Goal: Task Accomplishment & Management: Use online tool/utility

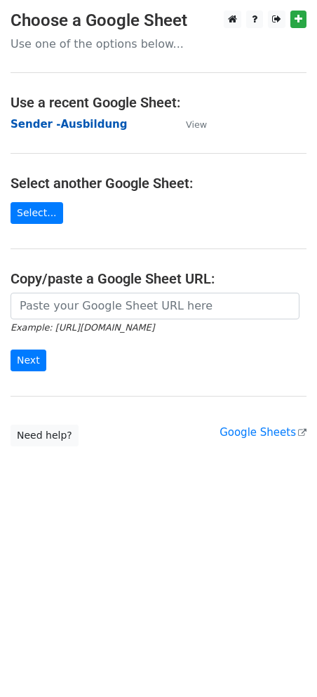
click at [89, 125] on strong "Sender -Ausbildung" at bounding box center [69, 124] width 116 height 13
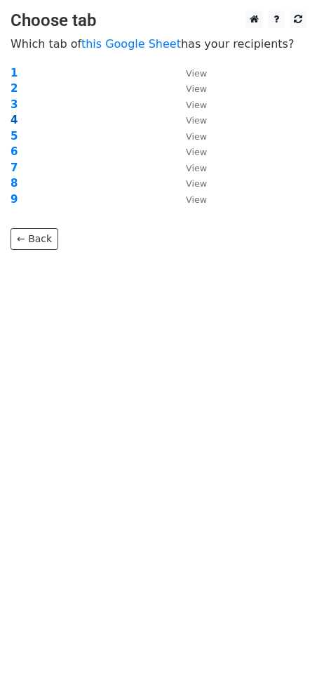
click at [14, 117] on strong "4" at bounding box center [14, 120] width 7 height 13
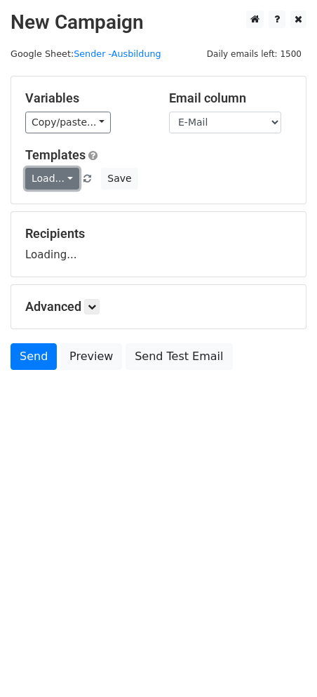
click at [59, 168] on link "Load..." at bounding box center [52, 179] width 54 height 22
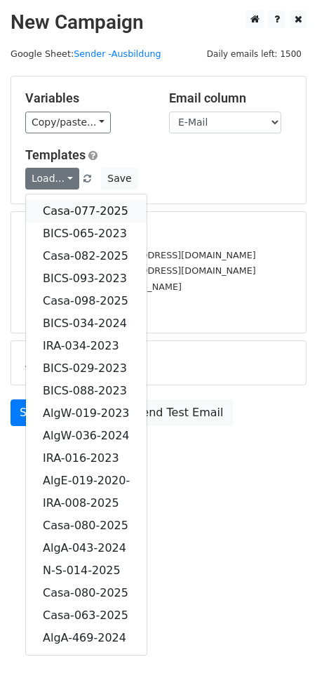
click at [97, 203] on link "Casa-077-2025" at bounding box center [86, 211] width 121 height 22
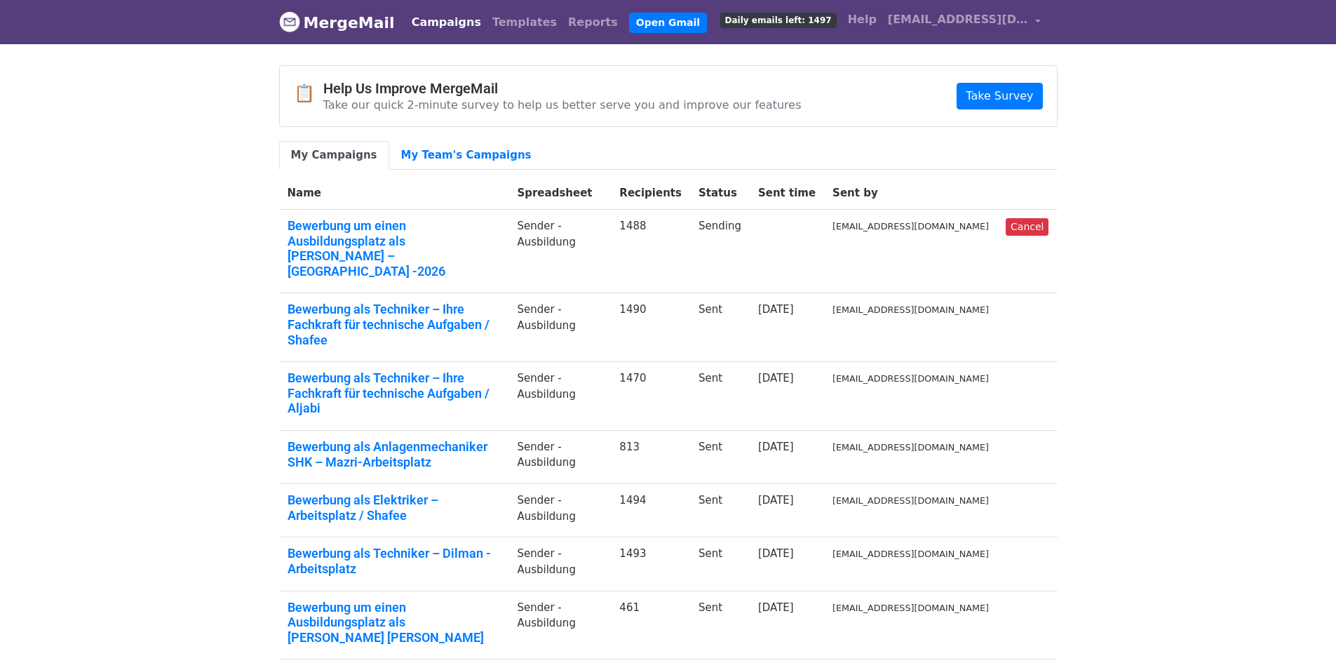
click at [1188, 217] on body "MergeMail Campaigns Templates Reports Open Gmail Daily emails left: 1497 Help […" at bounding box center [668, 478] width 1336 height 957
click at [1025, 20] on span "bewerbung1@vitastuttgart.com" at bounding box center [958, 19] width 140 height 17
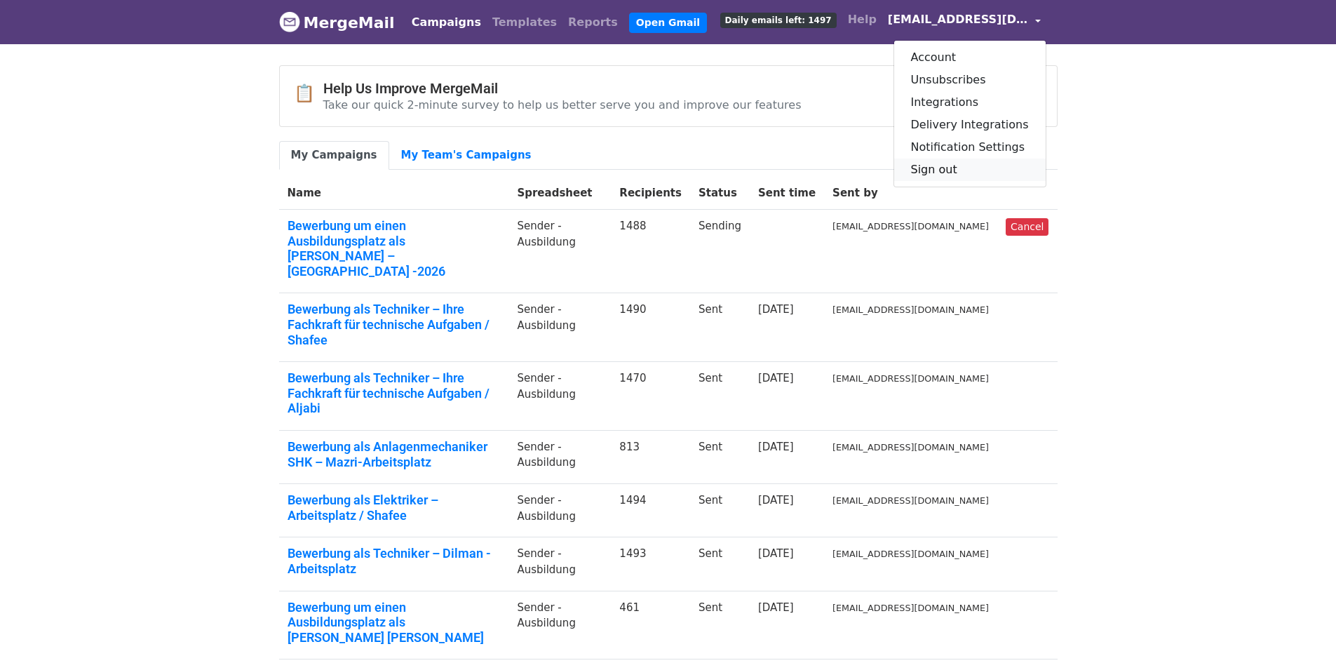
click at [970, 175] on link "Sign out" at bounding box center [970, 170] width 152 height 22
